Goal: Information Seeking & Learning: Learn about a topic

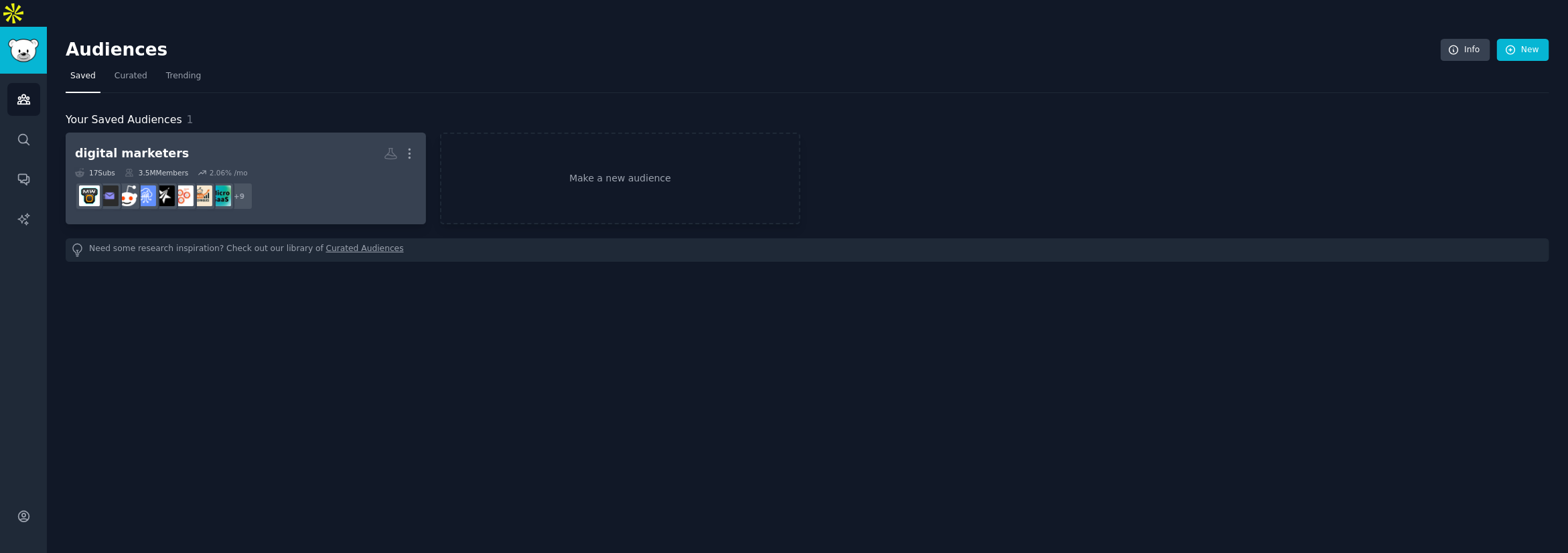
click at [174, 142] on h2 "digital marketers Custom Audience More" at bounding box center [246, 154] width 342 height 23
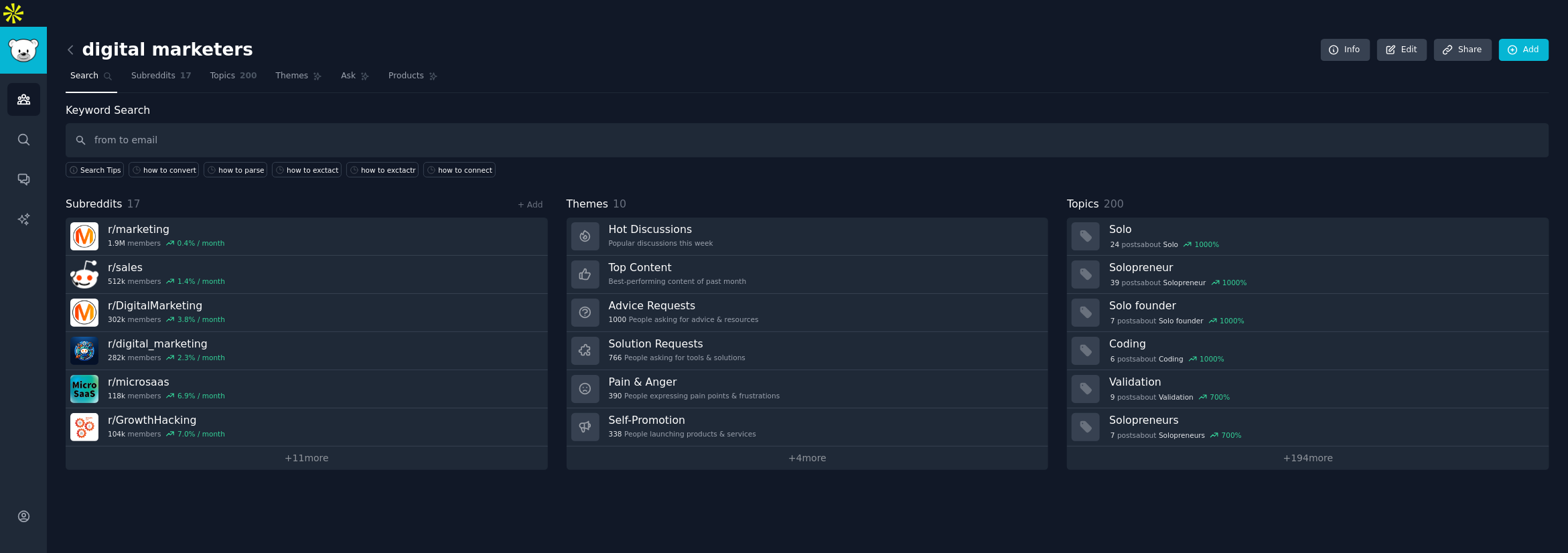
type input "from to email"
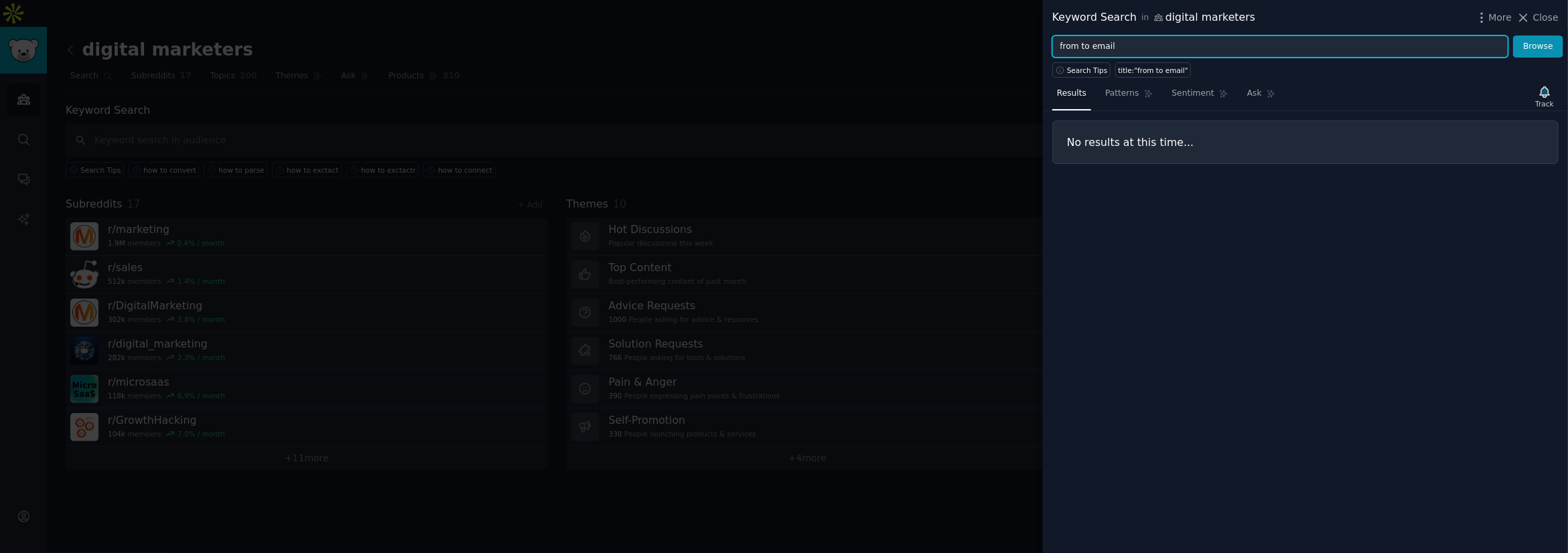
click at [1072, 48] on input "from to email" at bounding box center [1280, 47] width 456 height 22
type input "form to email"
click at [1514, 36] on button "Browse" at bounding box center [1539, 47] width 51 height 22
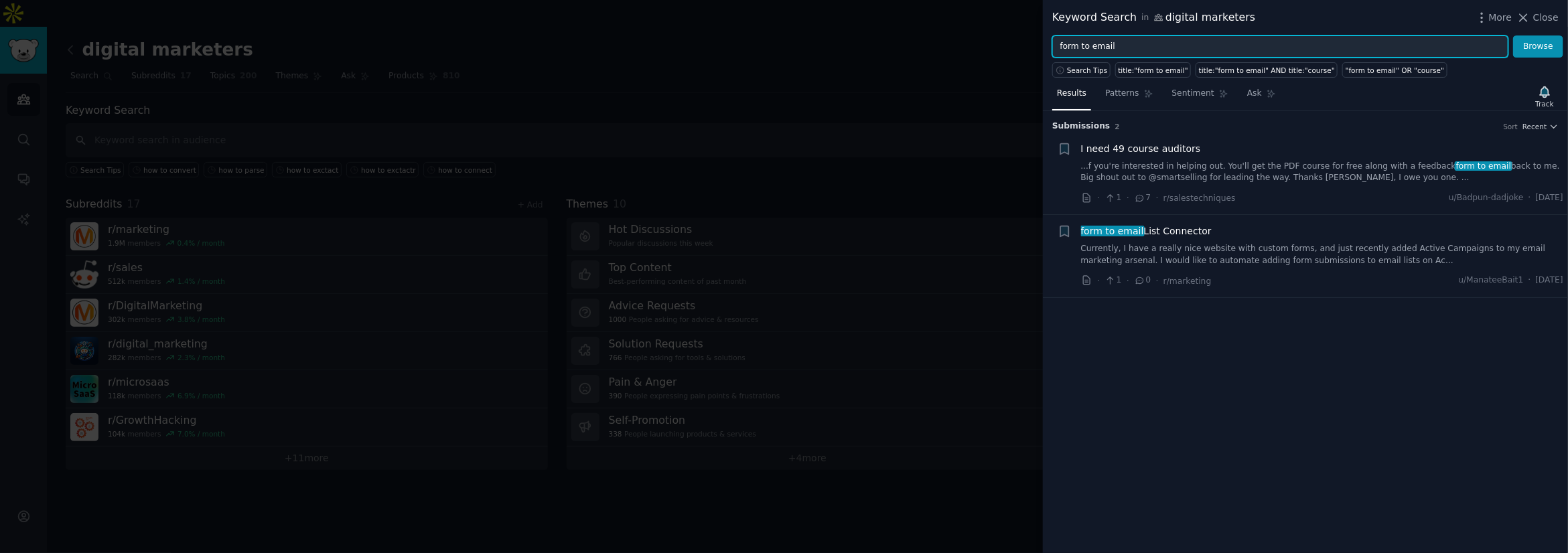
click at [1193, 46] on input "form to email" at bounding box center [1280, 47] width 456 height 22
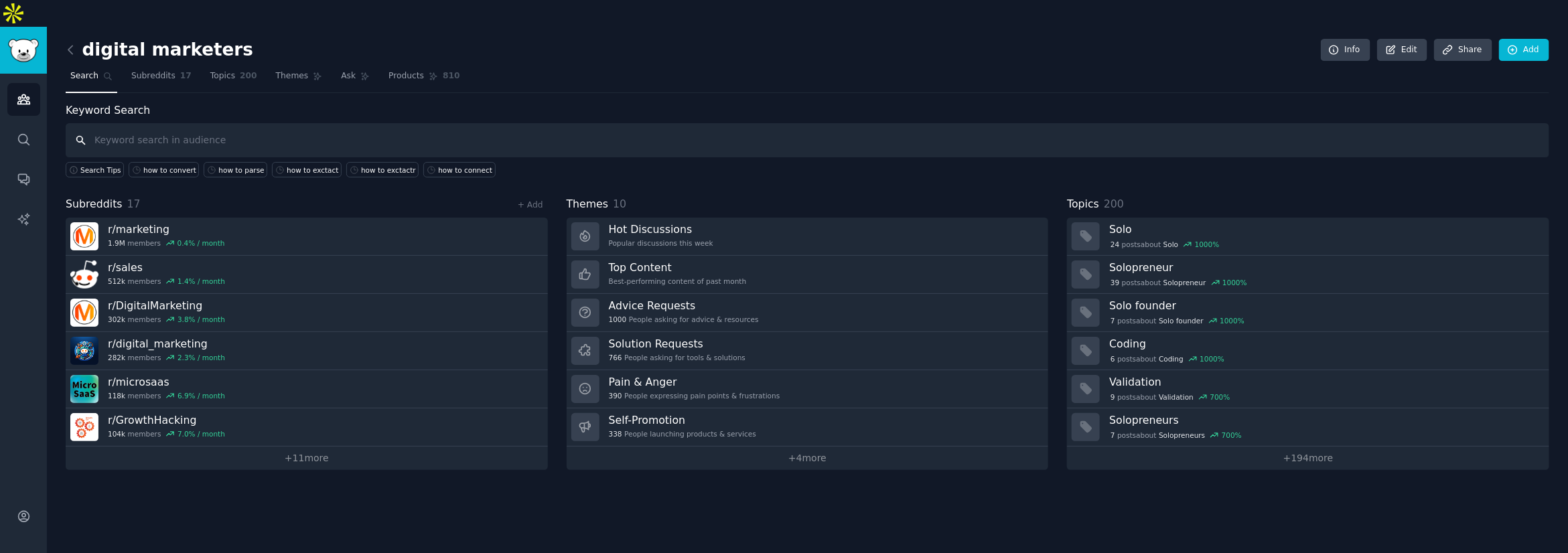
click at [184, 124] on input "text" at bounding box center [807, 141] width 1484 height 34
type input "how to send lead to crm"
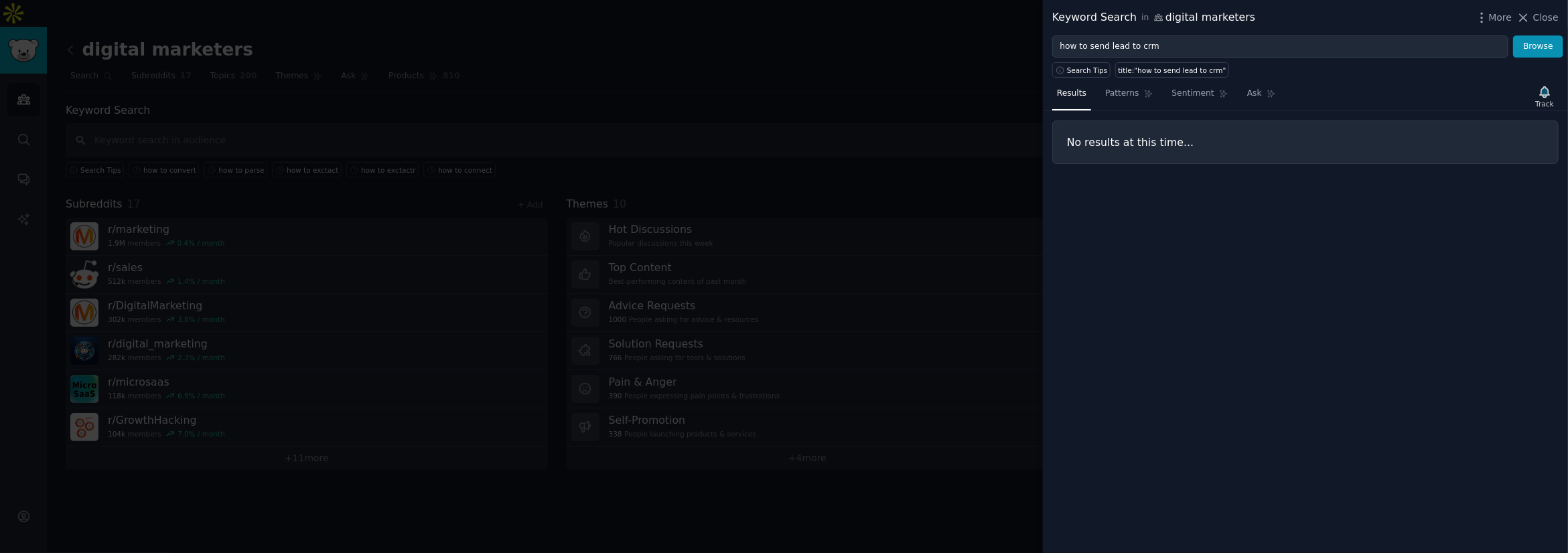
drag, startPoint x: 324, startPoint y: 74, endPoint x: 665, endPoint y: 60, distance: 341.3
click at [330, 71] on div at bounding box center [784, 276] width 1568 height 553
